Goal: Transaction & Acquisition: Purchase product/service

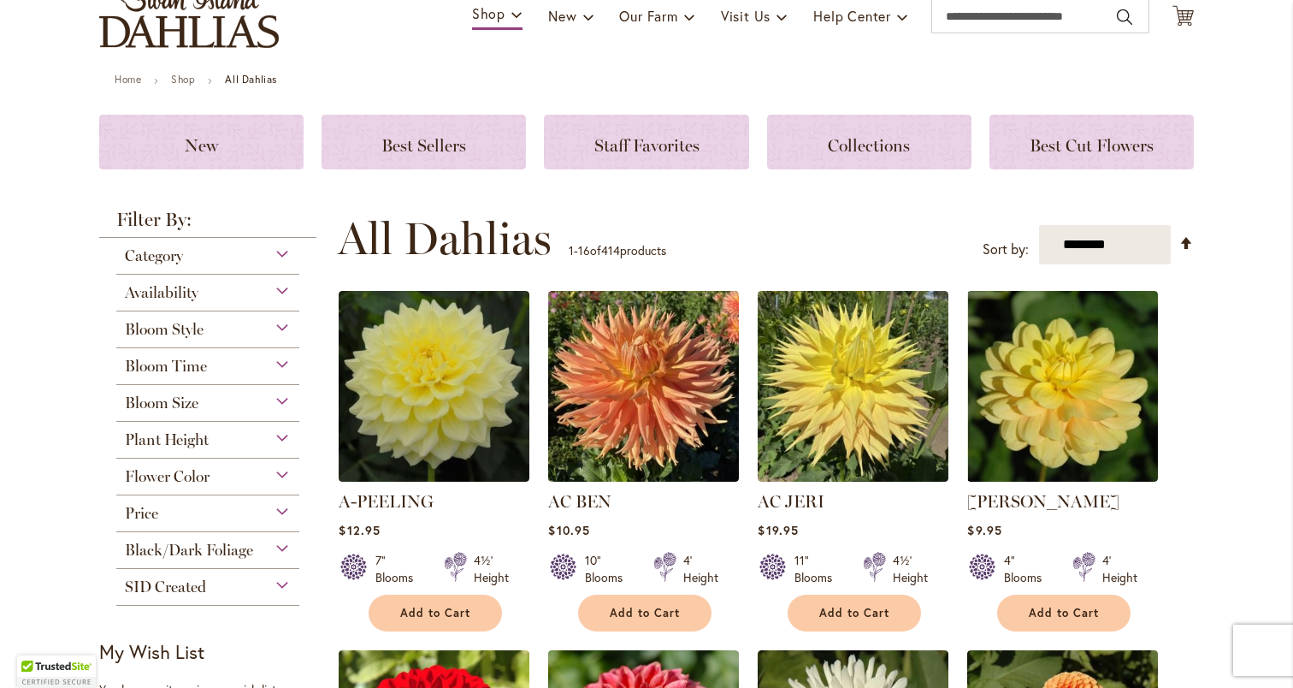
scroll to position [234, 0]
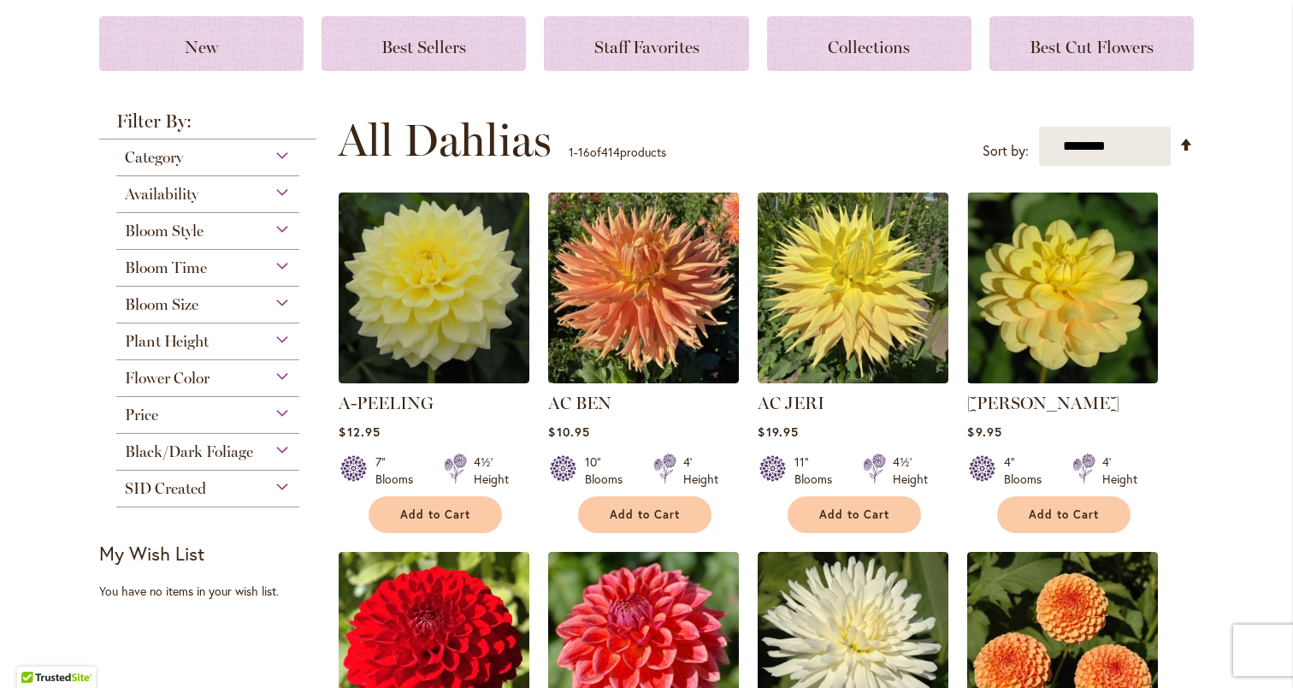
click at [274, 194] on div "Availability" at bounding box center [207, 189] width 183 height 27
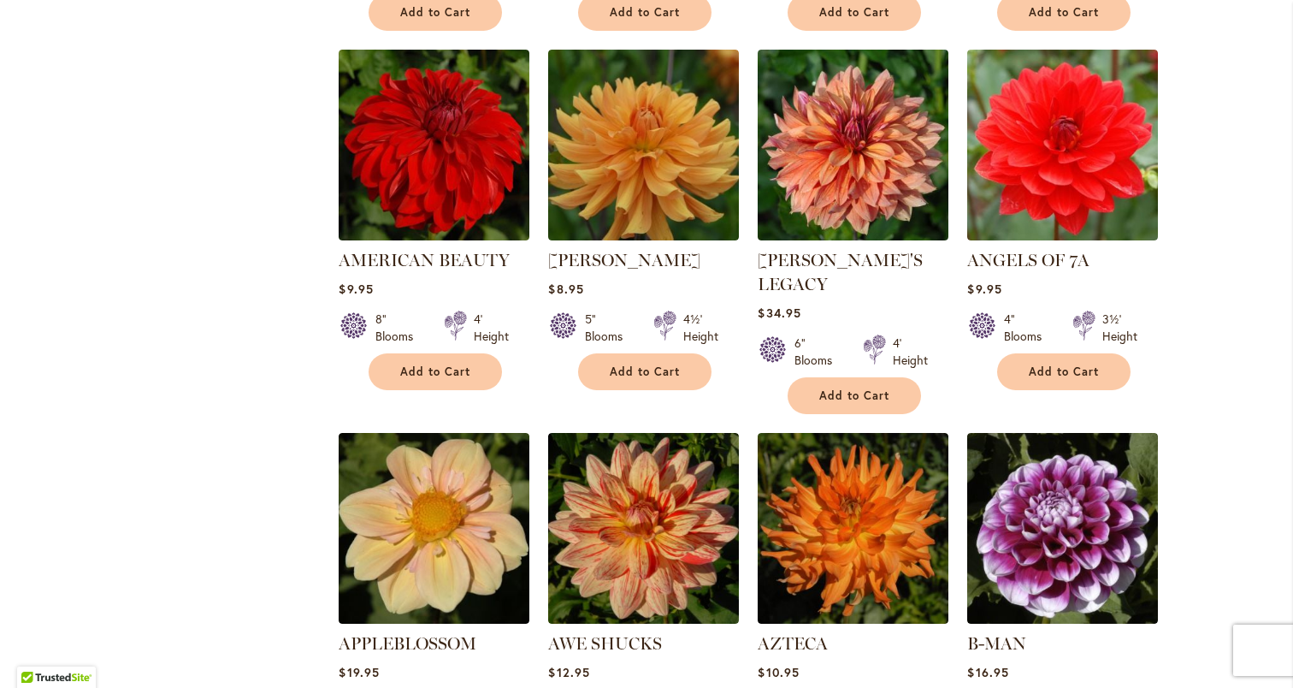
scroll to position [1197, 0]
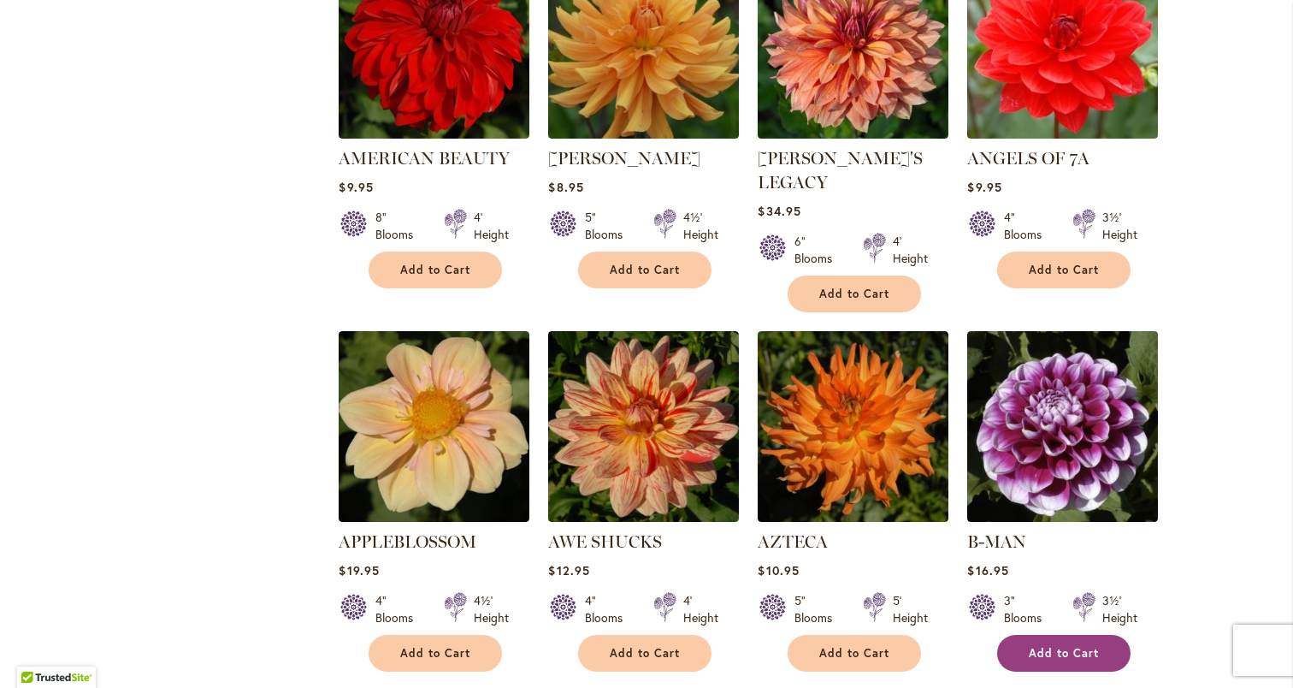
click at [1058, 646] on span "Add to Cart" at bounding box center [1064, 653] width 70 height 15
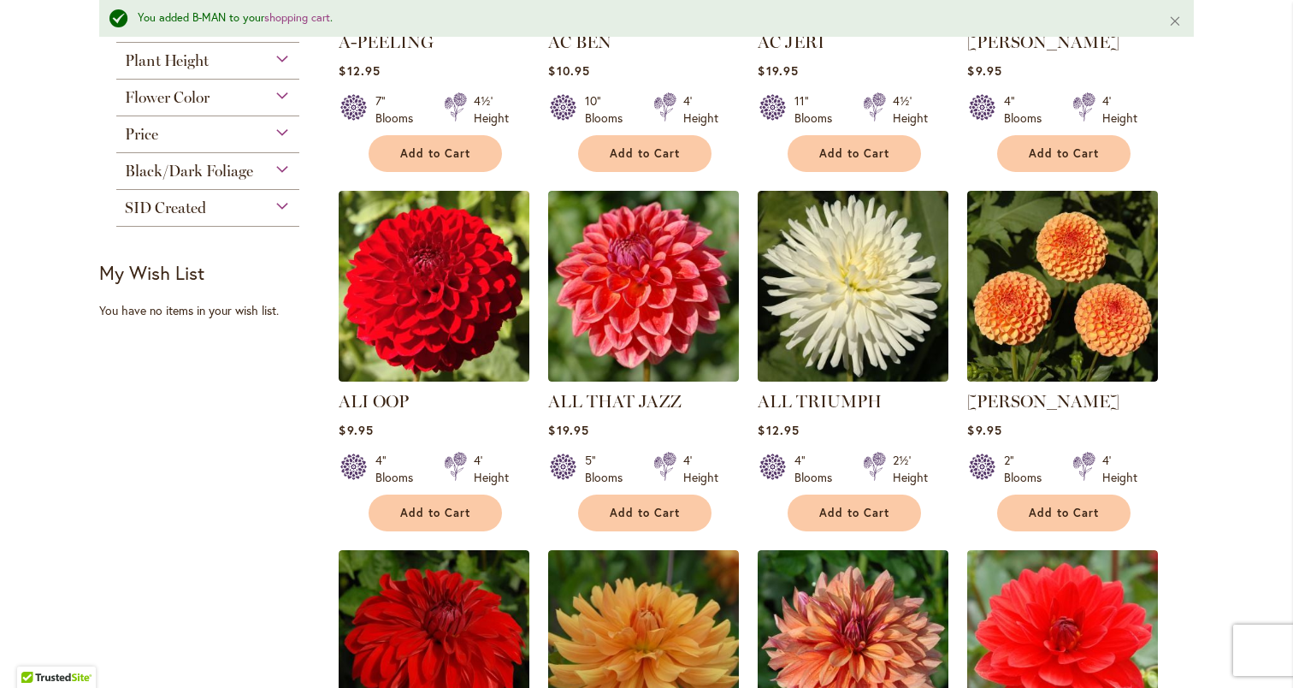
scroll to position [552, 0]
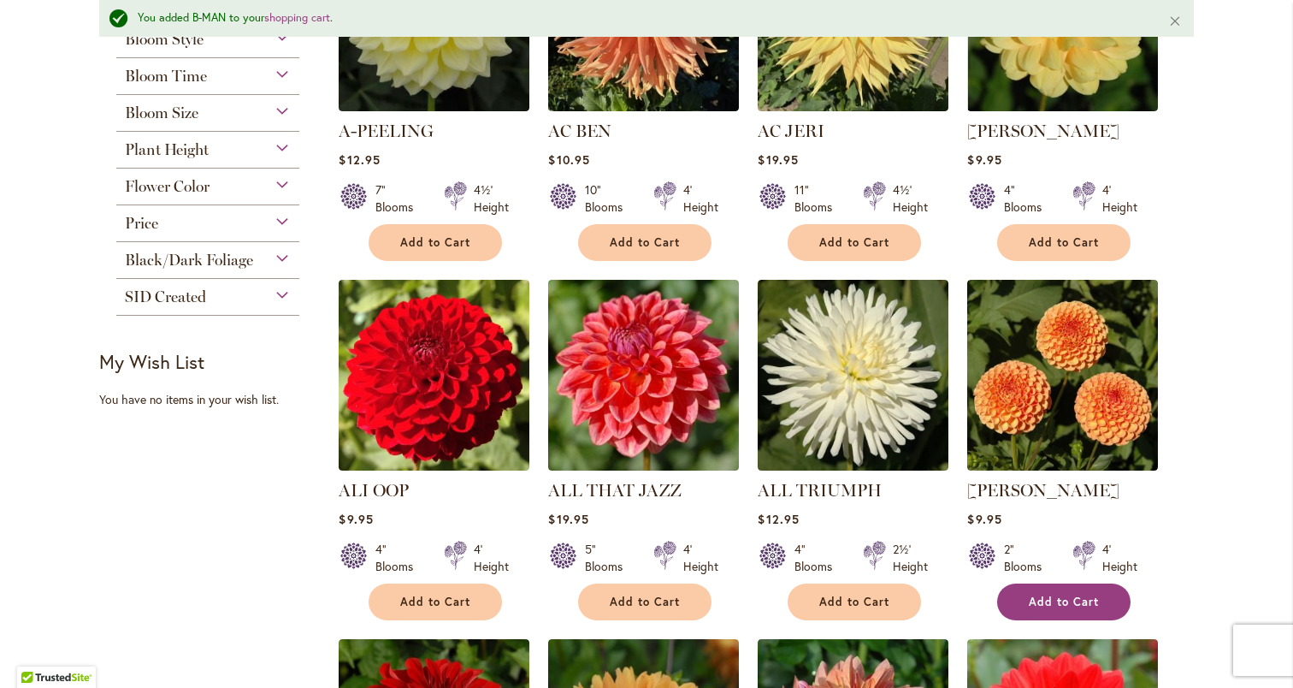
click at [1045, 597] on span "Add to Cart" at bounding box center [1064, 601] width 70 height 15
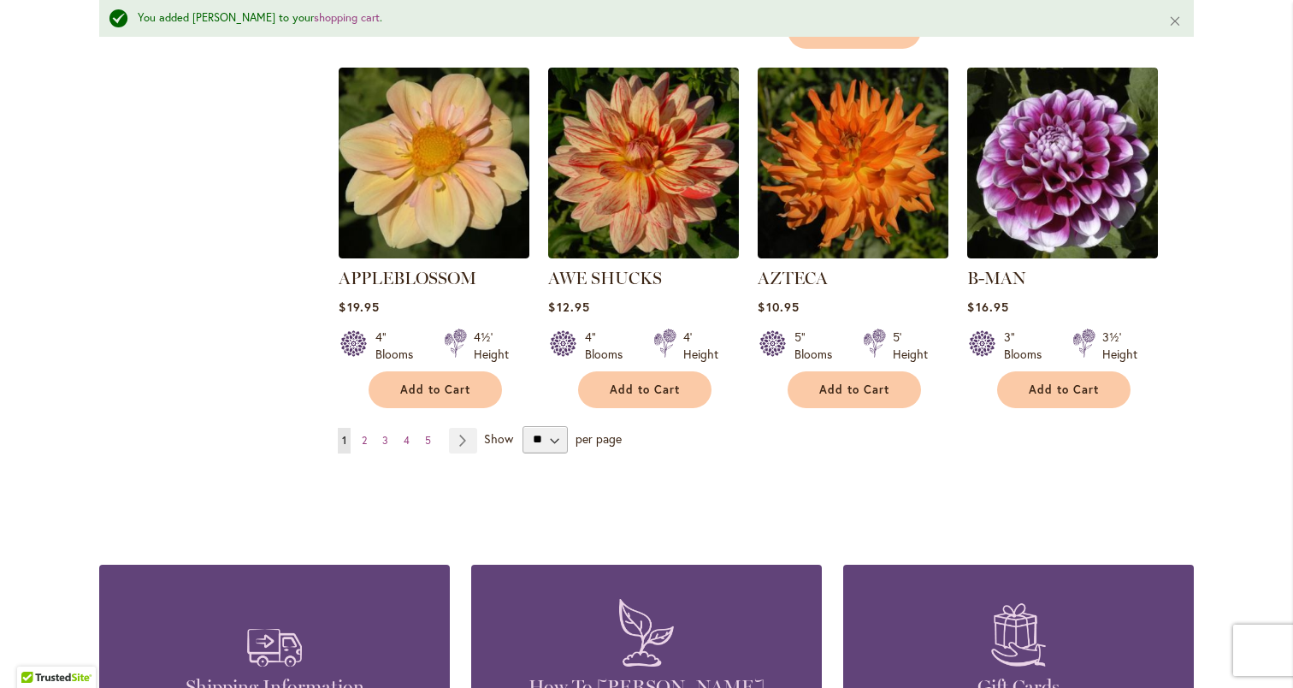
scroll to position [1537, 0]
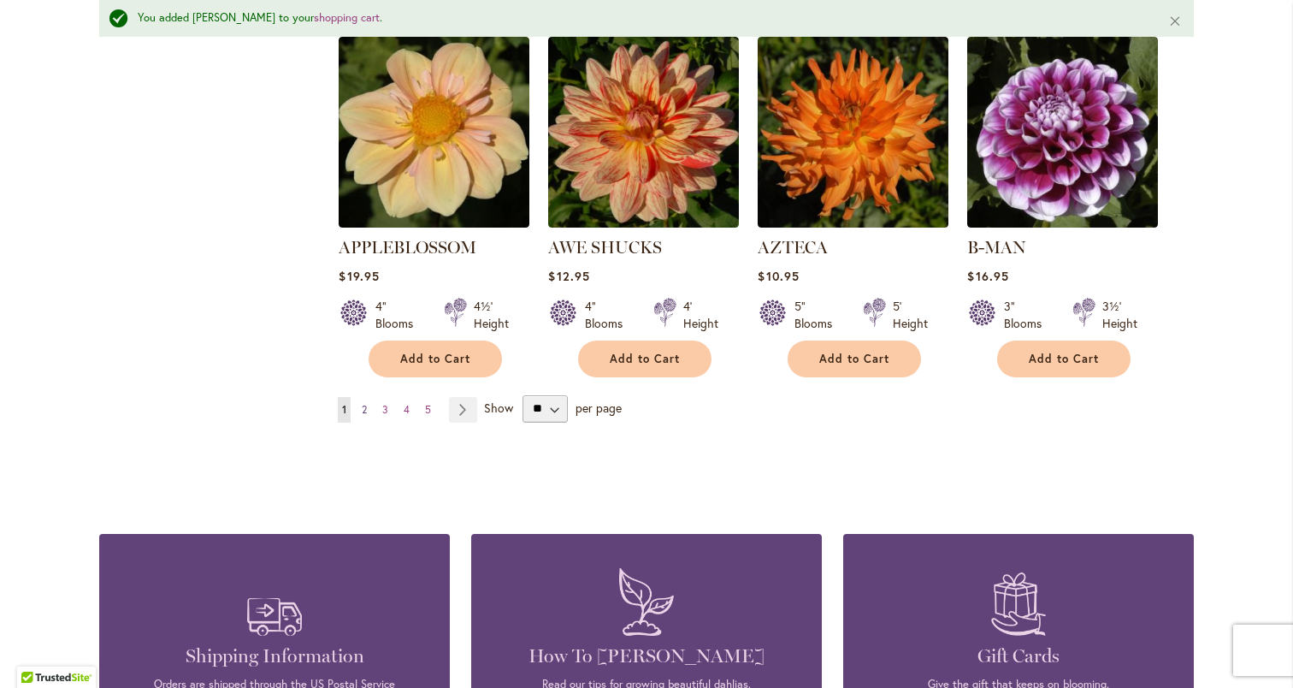
click at [368, 397] on link "Page 2" at bounding box center [364, 410] width 14 height 26
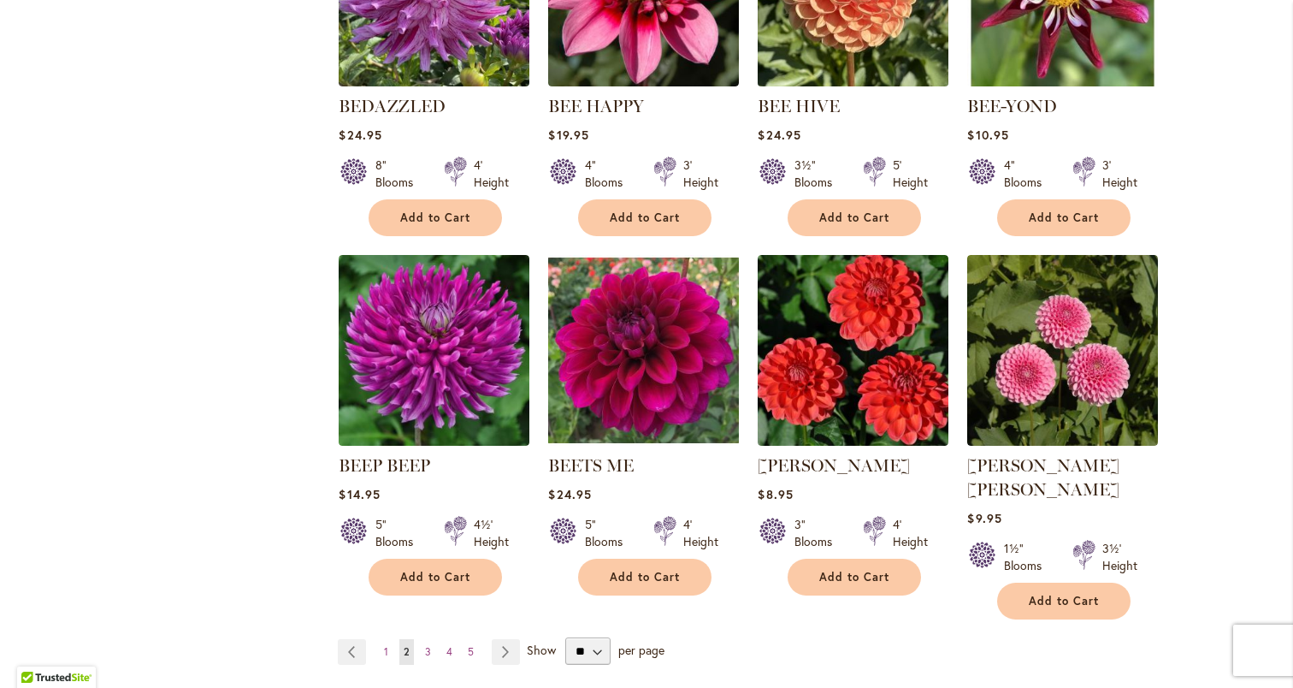
scroll to position [1276, 0]
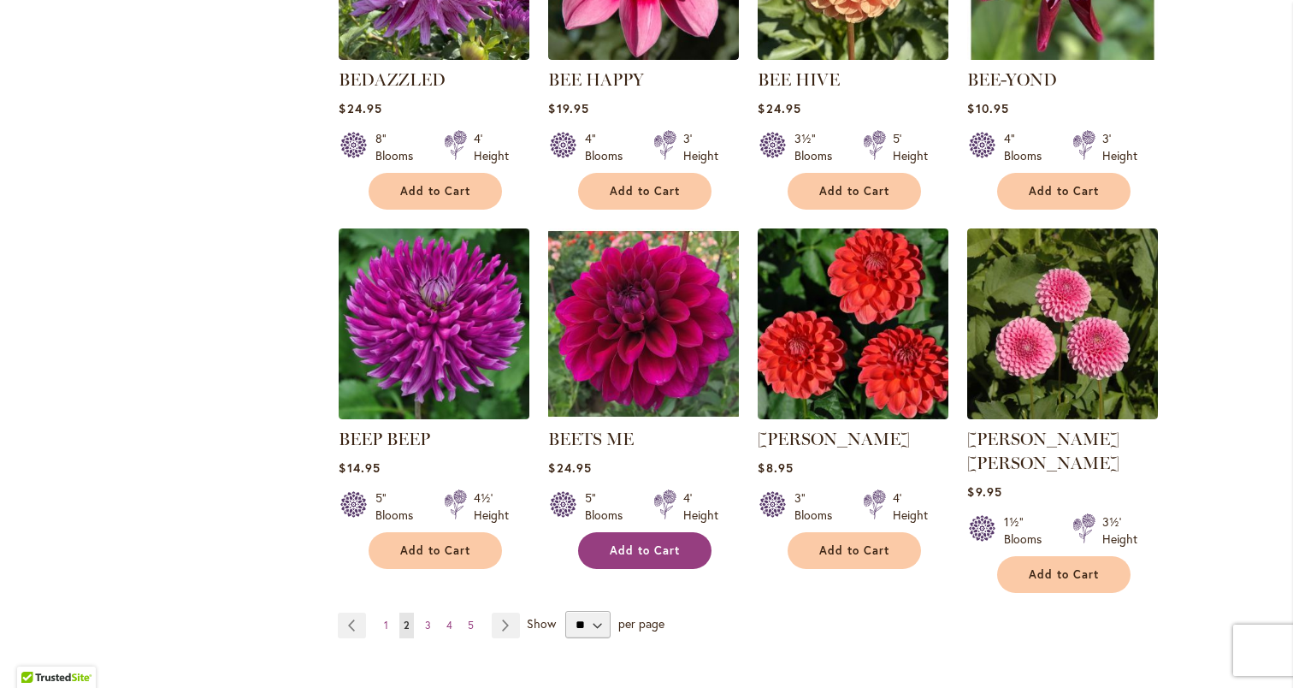
click at [624, 543] on span "Add to Cart" at bounding box center [645, 550] width 70 height 15
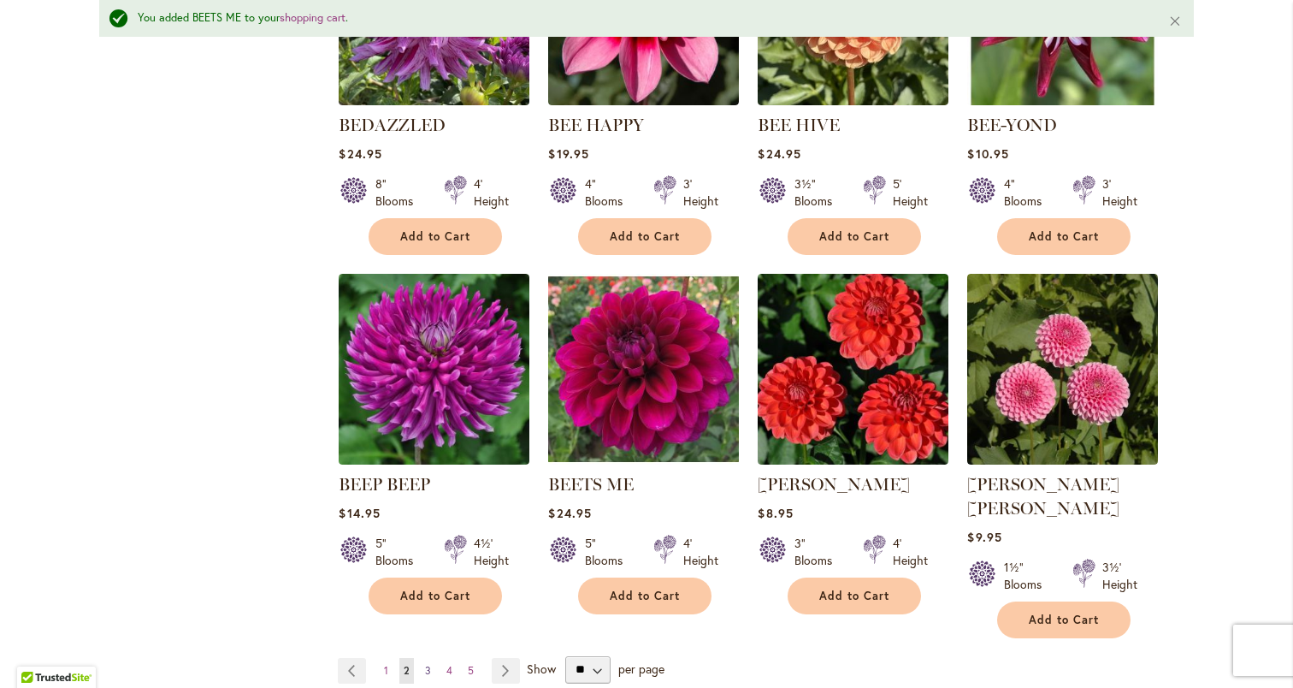
click at [425, 664] on span "3" at bounding box center [428, 670] width 6 height 13
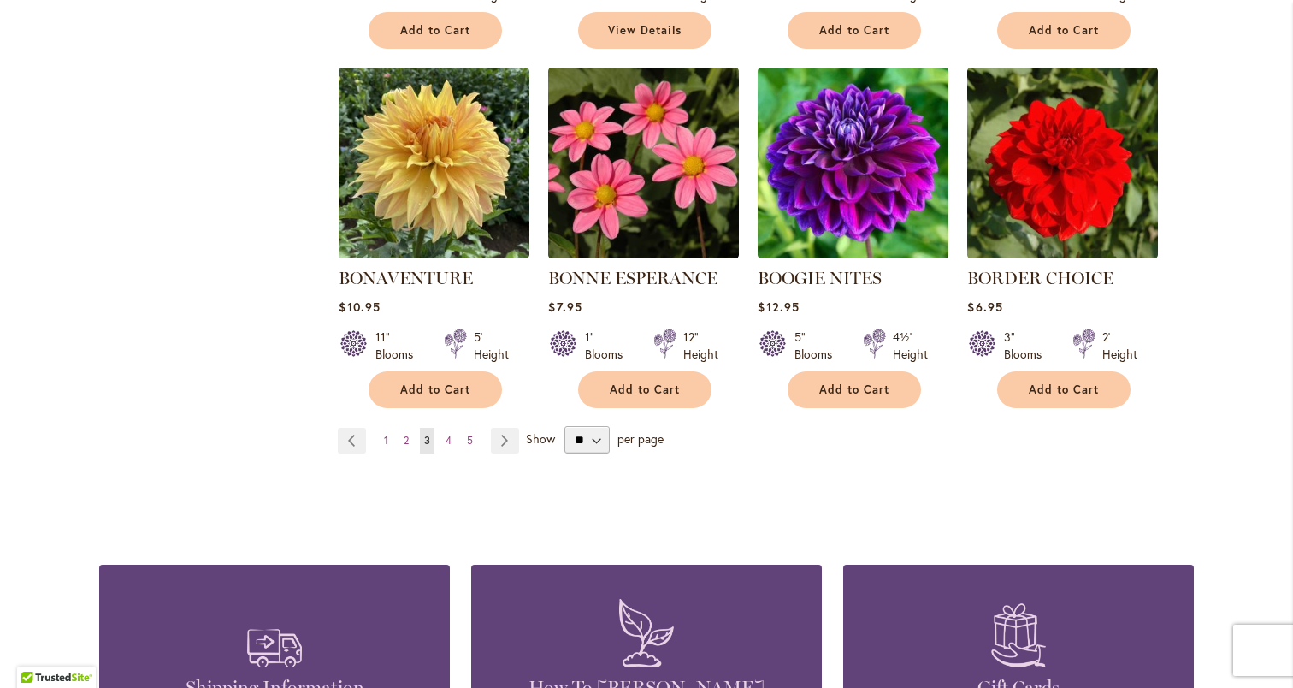
scroll to position [1468, 0]
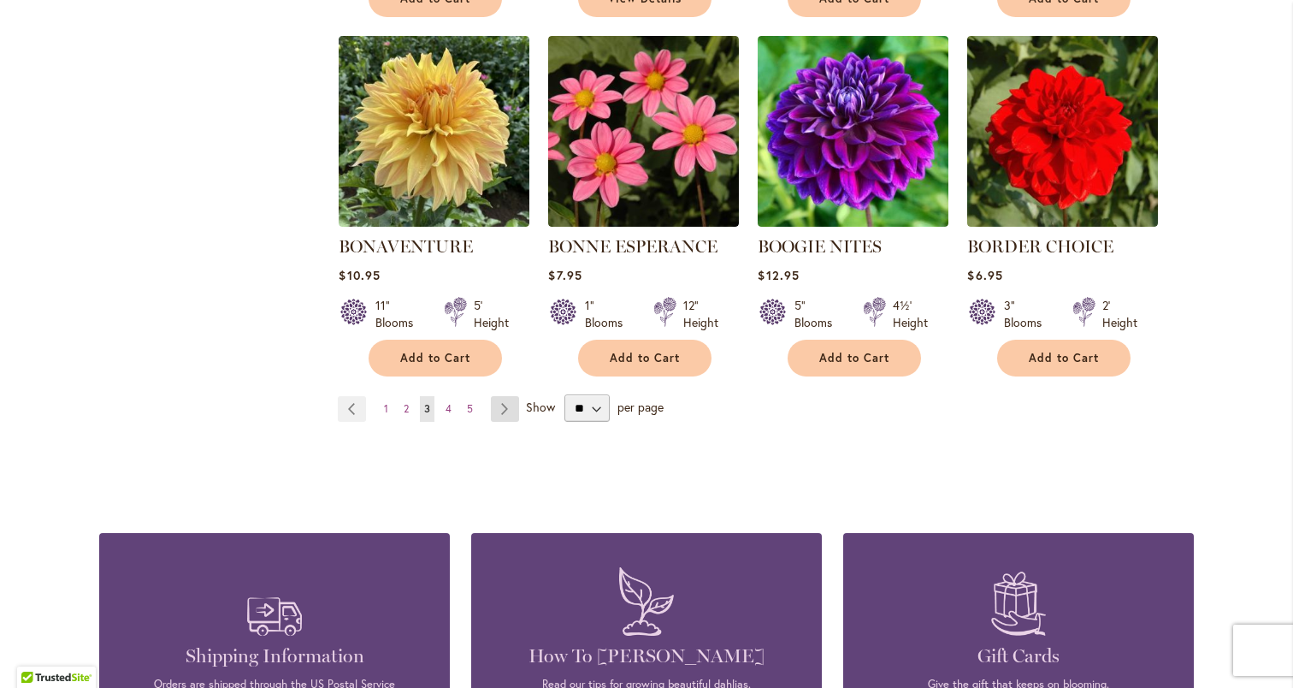
click at [498, 406] on link "Page Next" at bounding box center [505, 409] width 28 height 26
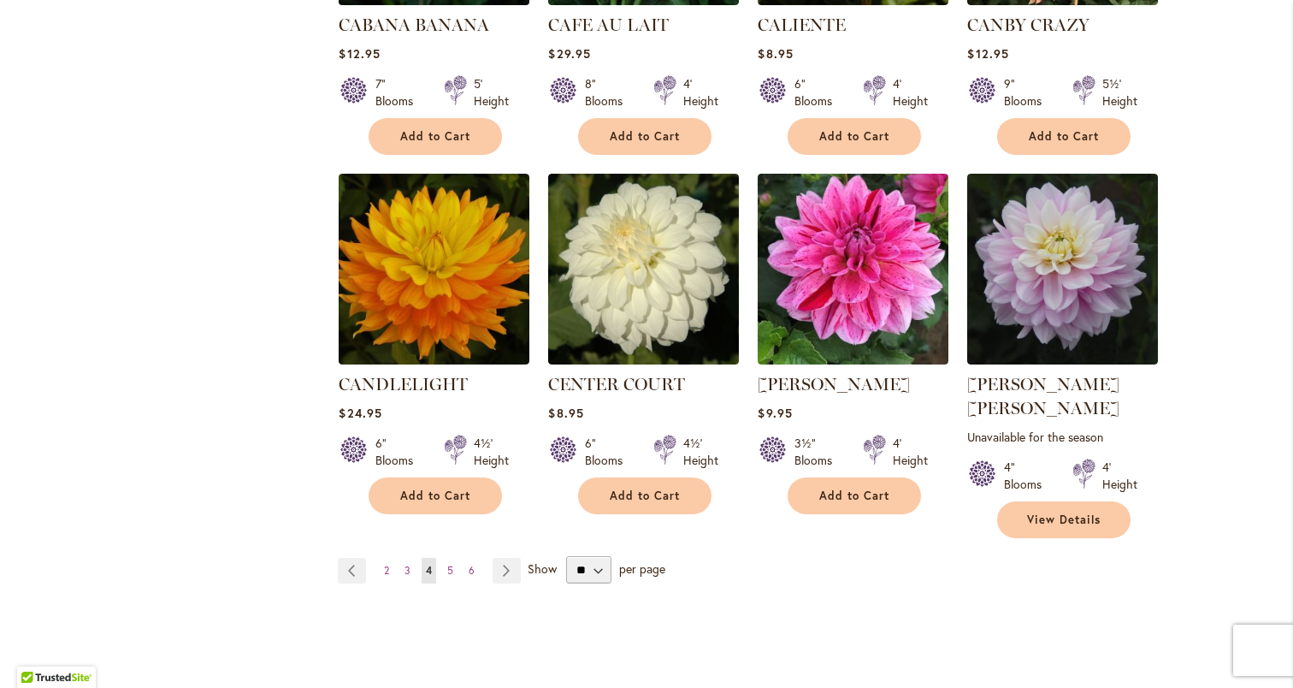
scroll to position [1366, 0]
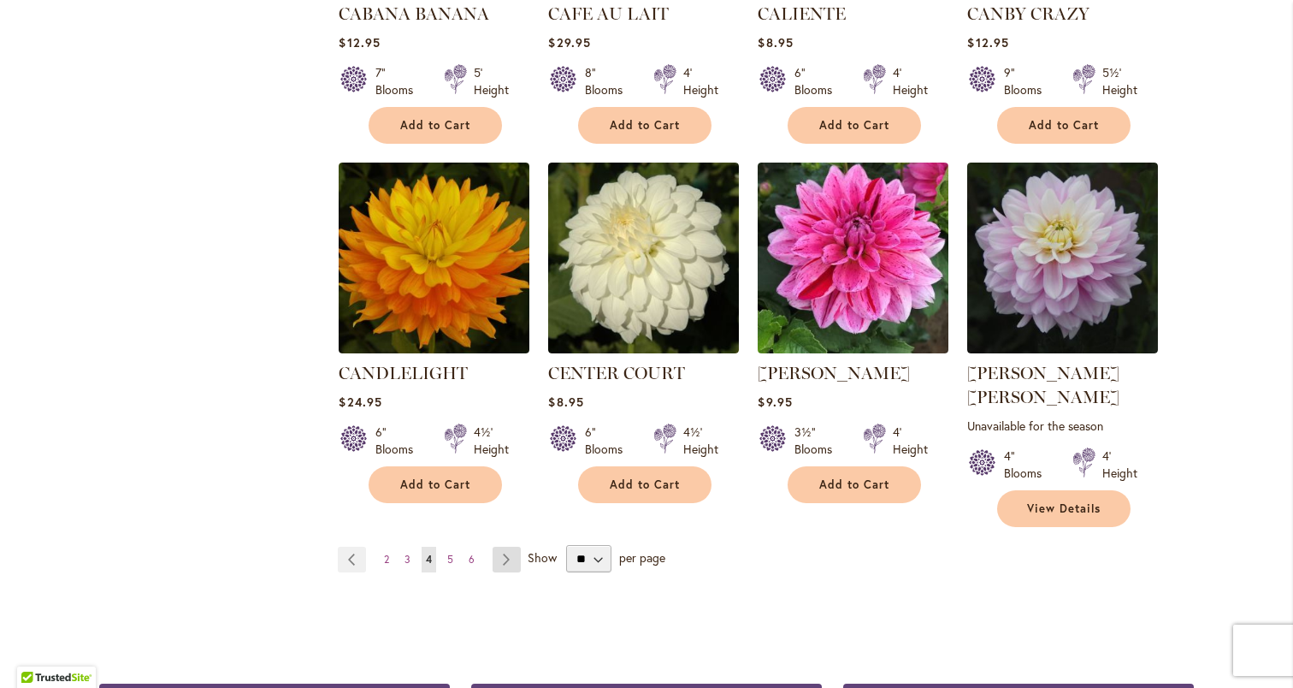
click at [505, 546] on link "Page Next" at bounding box center [507, 559] width 28 height 26
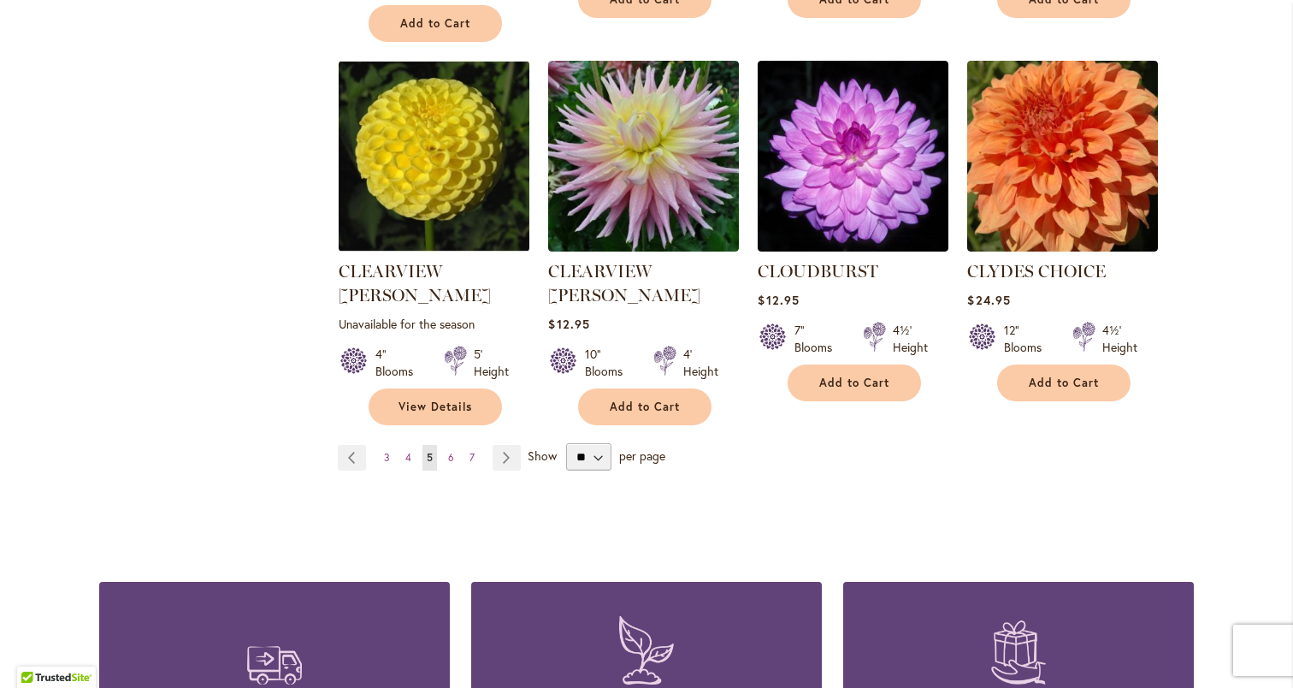
scroll to position [1494, 0]
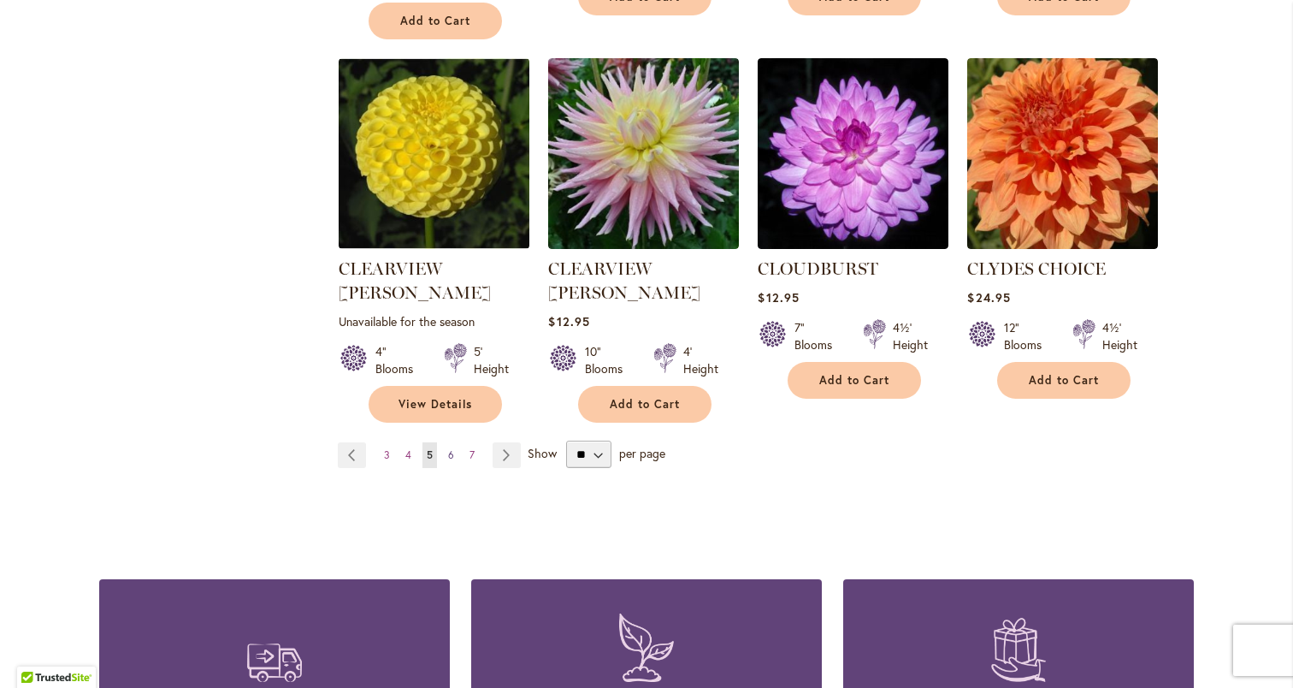
click at [454, 442] on link "Page 6" at bounding box center [451, 455] width 15 height 26
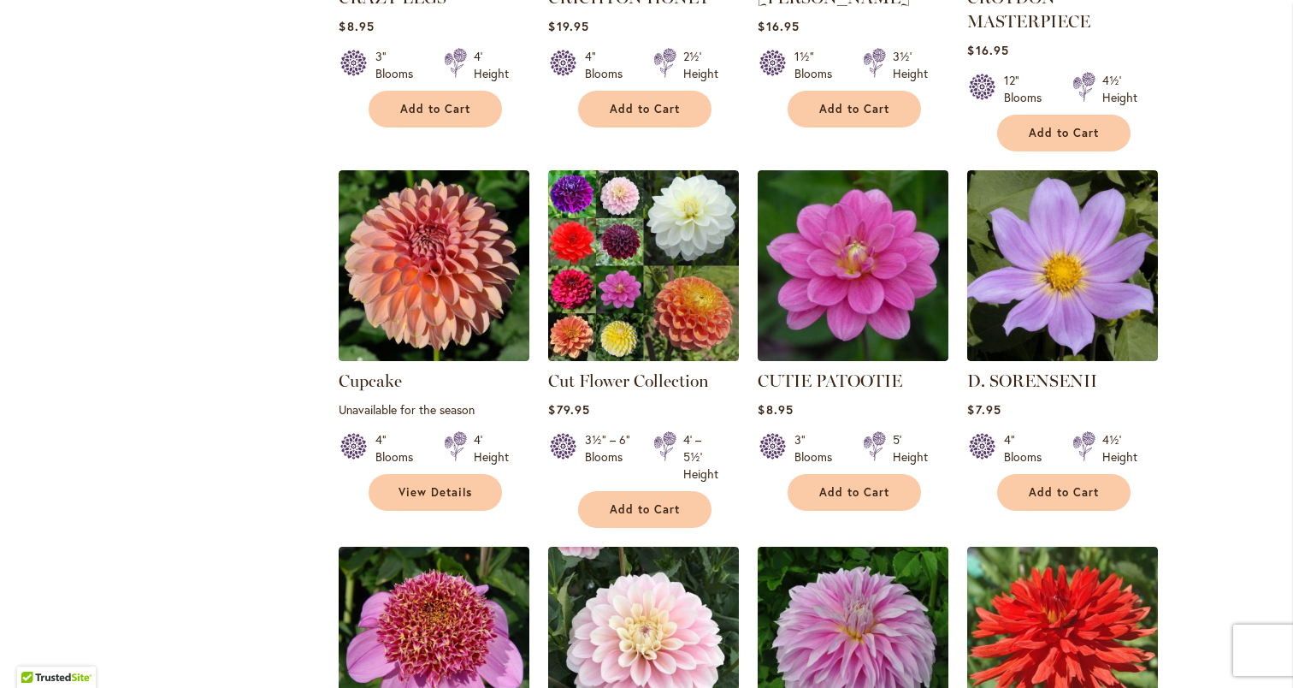
scroll to position [347, 0]
